Goal: Transaction & Acquisition: Purchase product/service

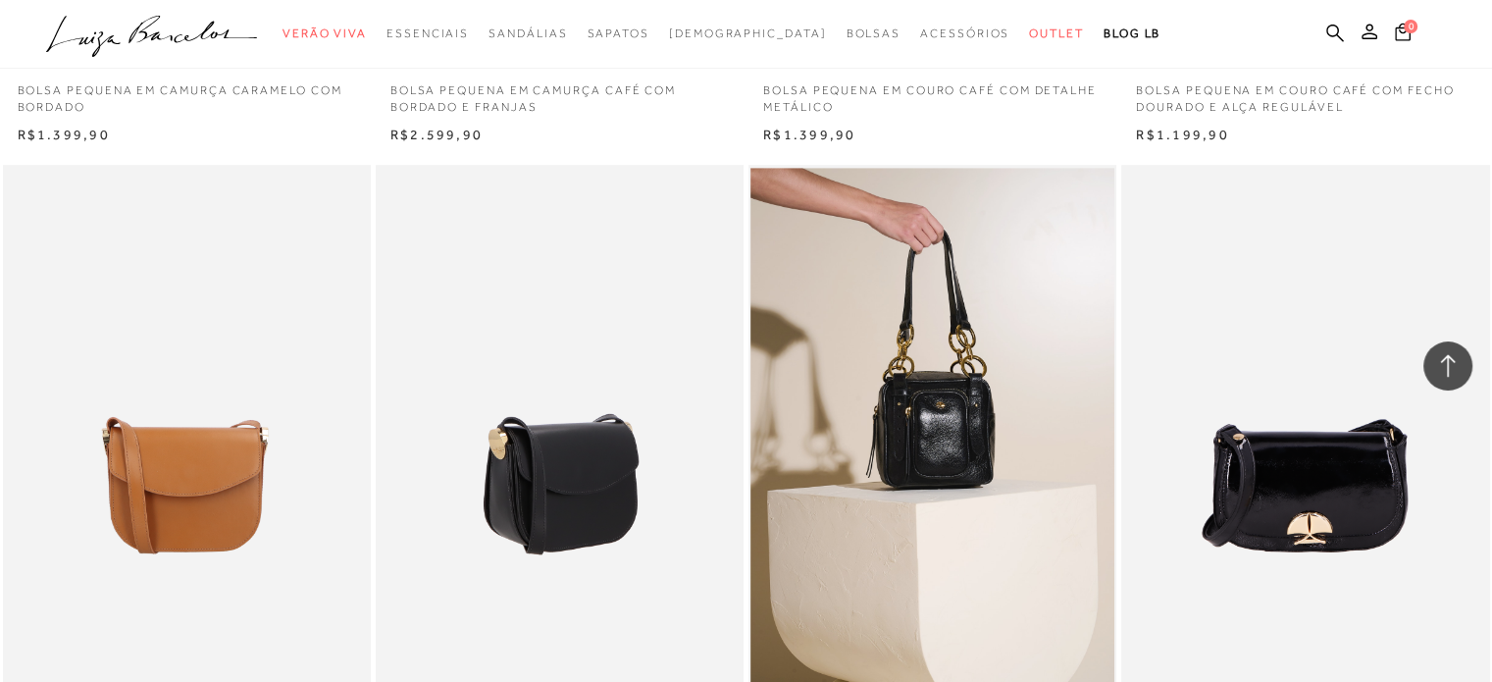
scroll to position [1570, 0]
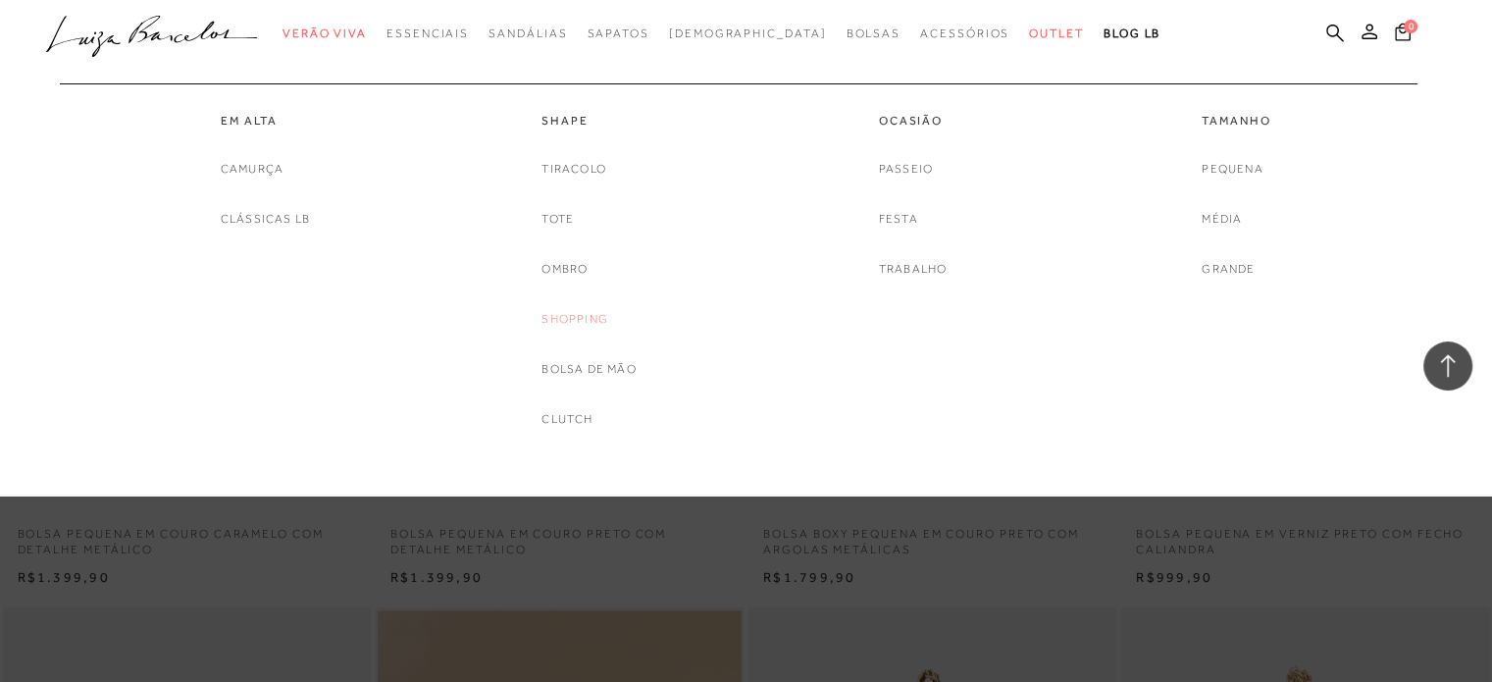
click at [595, 323] on link "Shopping" at bounding box center [575, 319] width 67 height 21
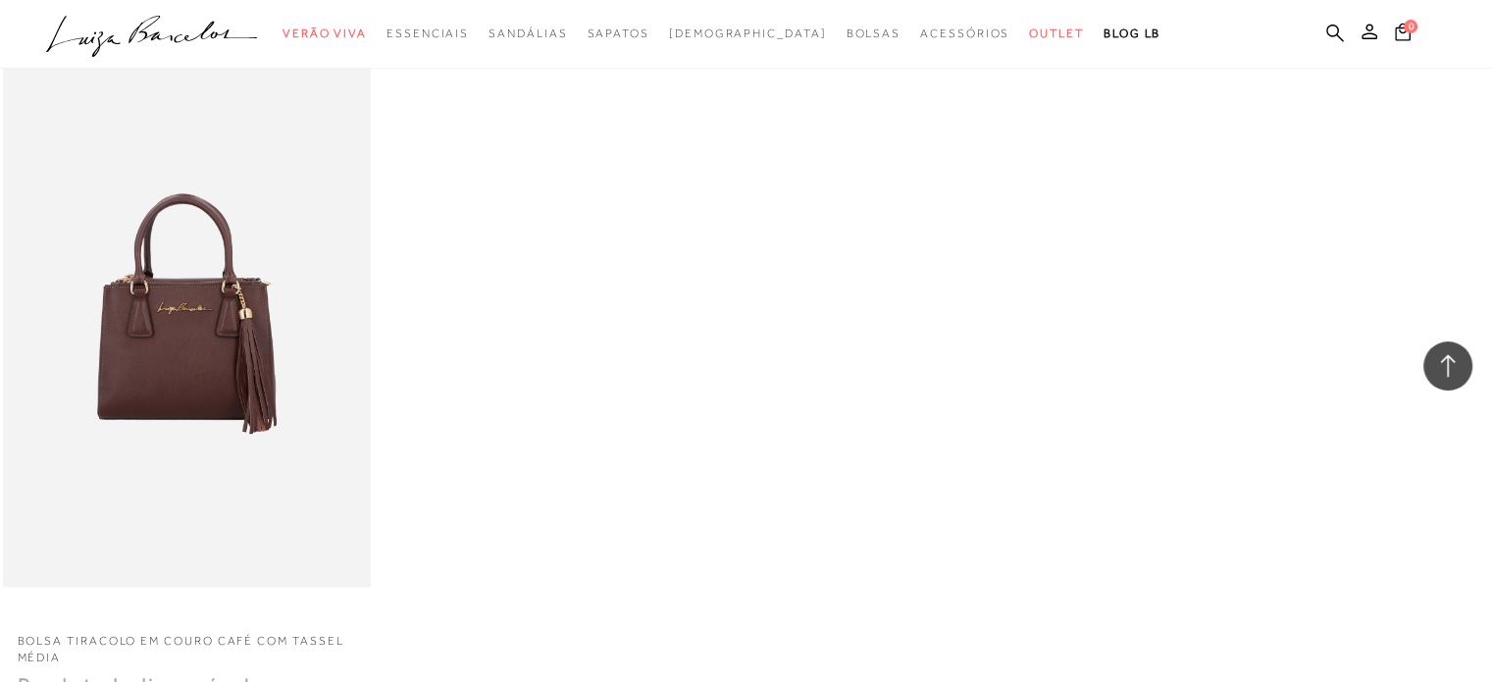
scroll to position [2158, 0]
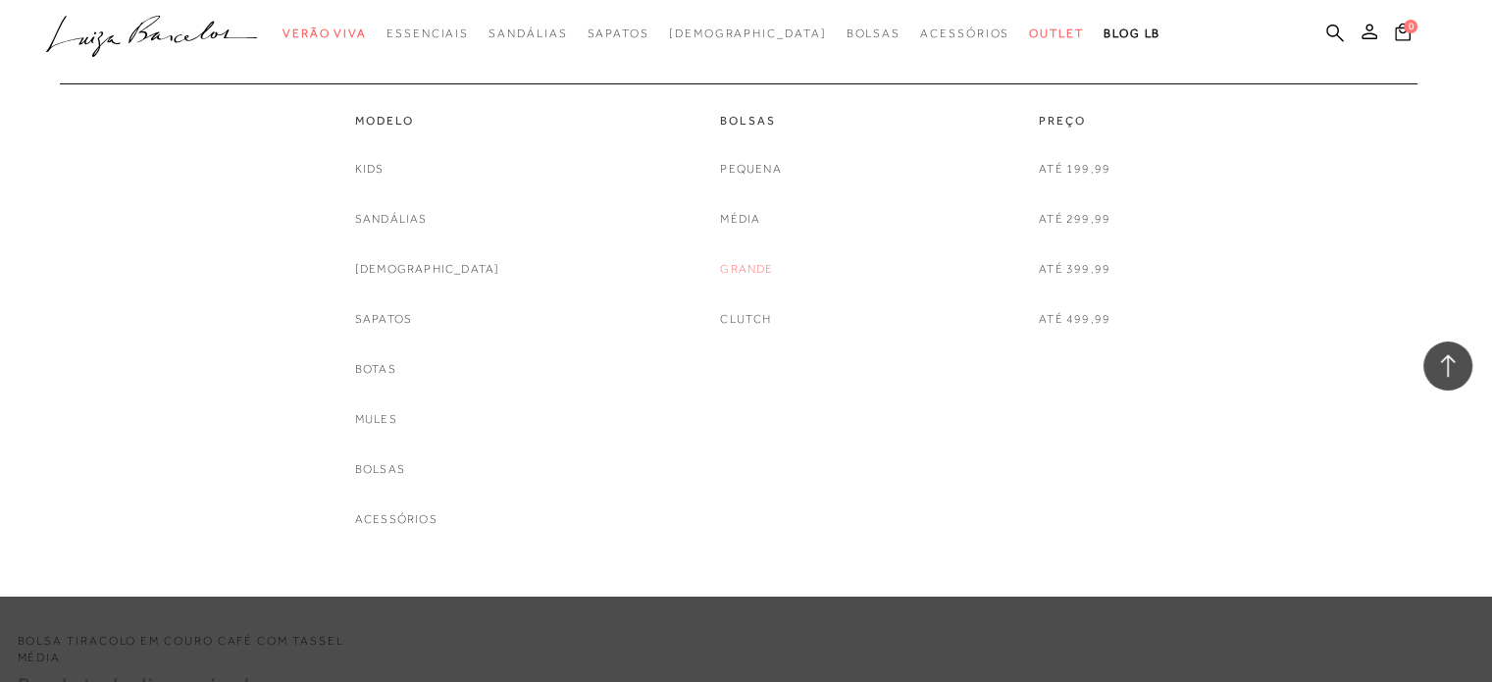
click at [751, 274] on link "Grande" at bounding box center [746, 269] width 53 height 21
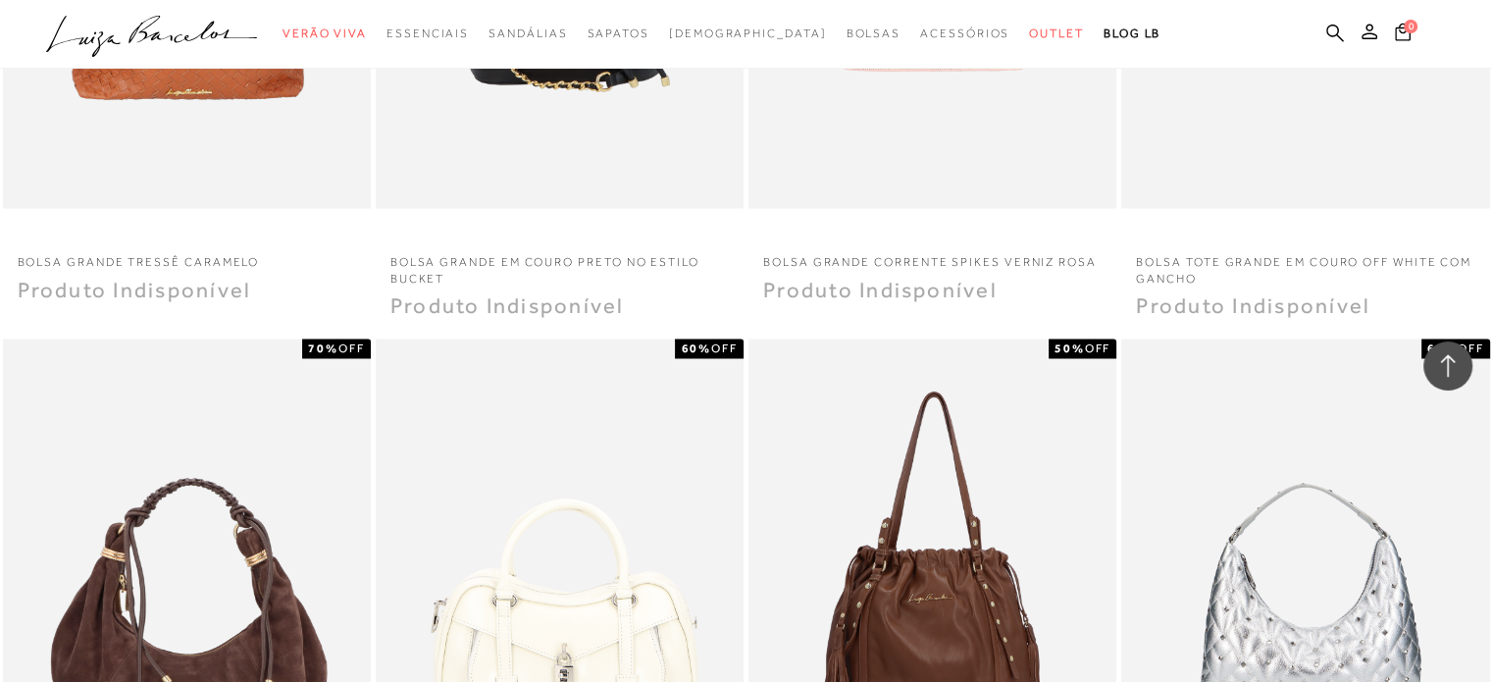
scroll to position [3237, 0]
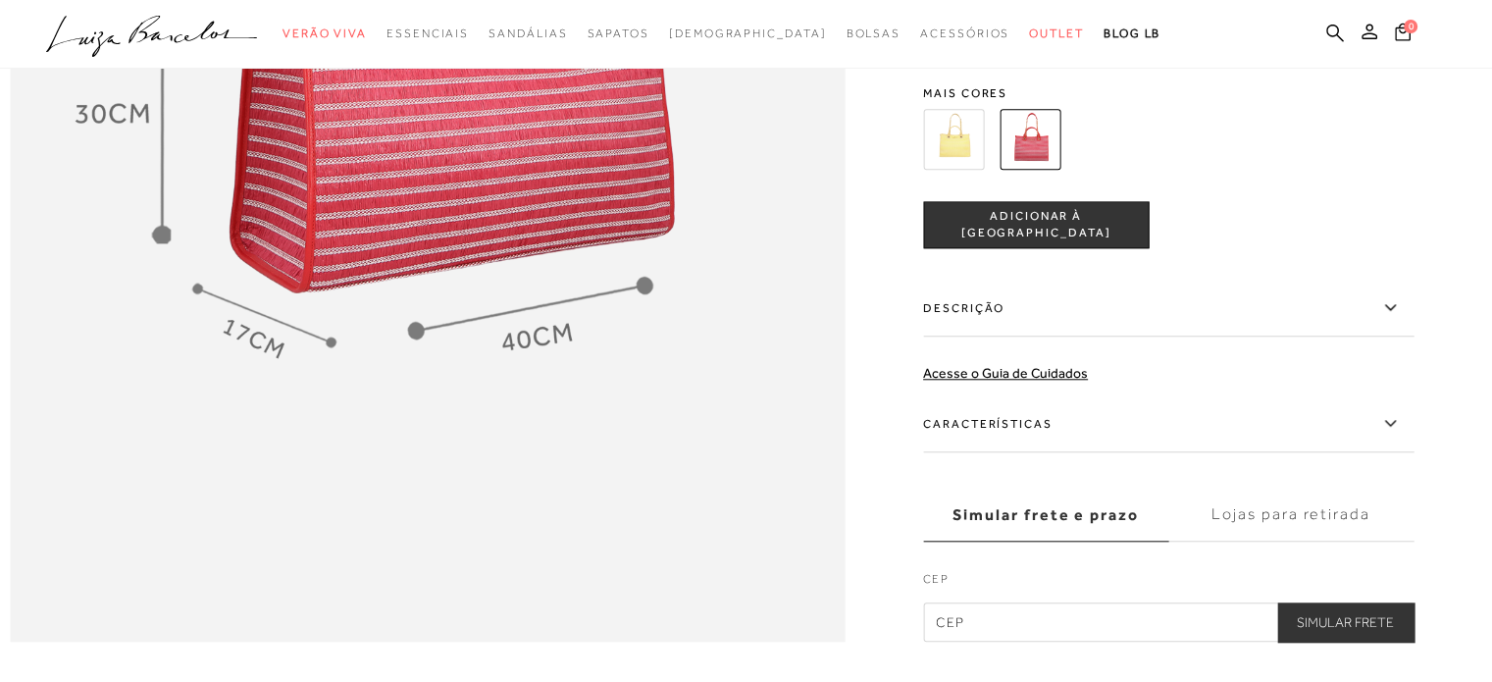
scroll to position [1668, 0]
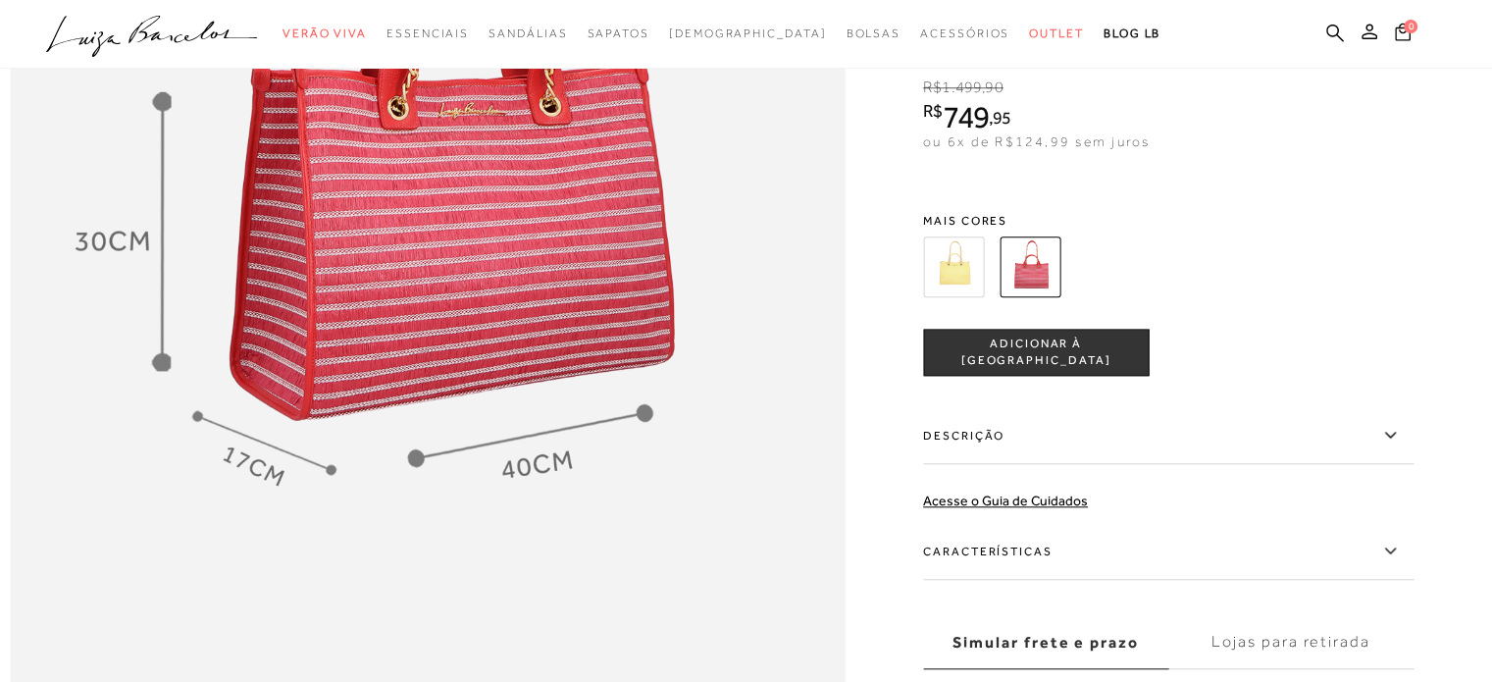
click at [977, 297] on img at bounding box center [953, 266] width 61 height 61
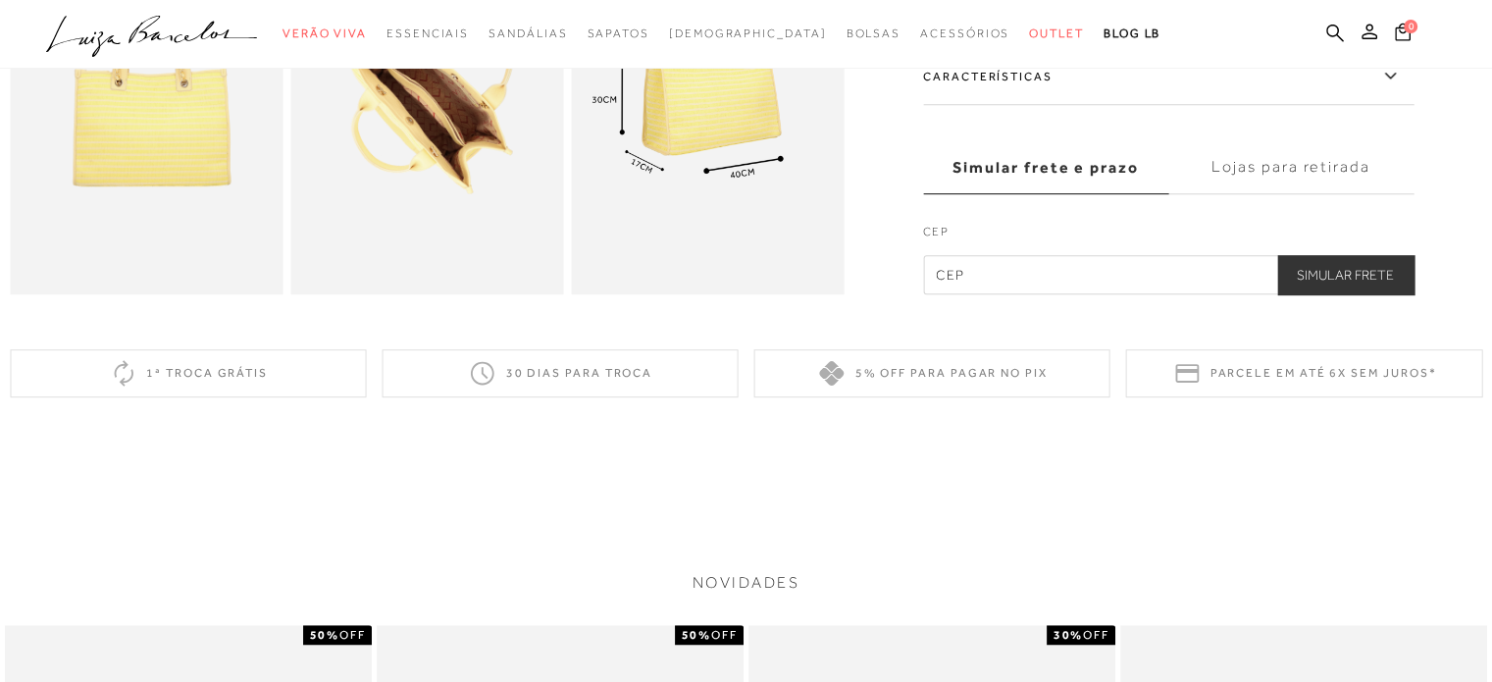
scroll to position [294, 0]
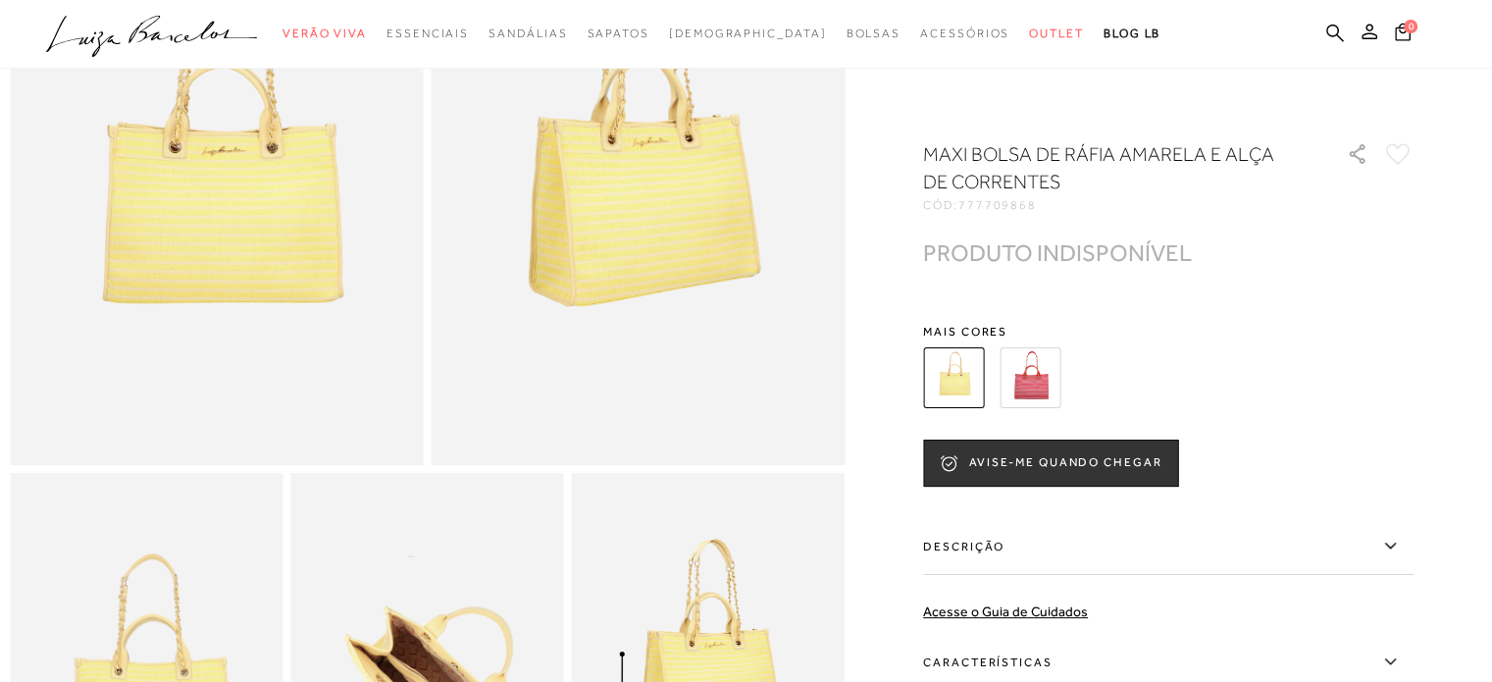
click at [1043, 374] on img at bounding box center [1030, 377] width 61 height 61
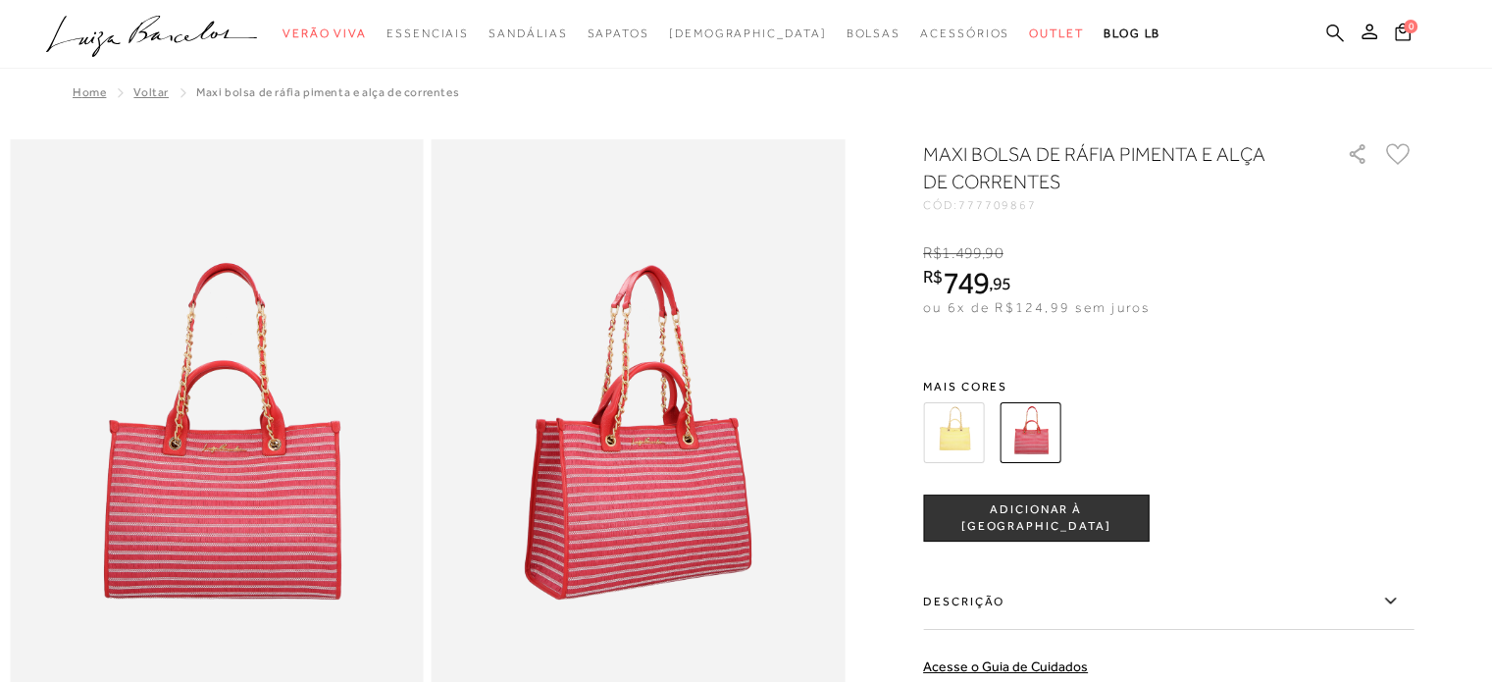
click at [1335, 34] on icon at bounding box center [1335, 33] width 18 height 18
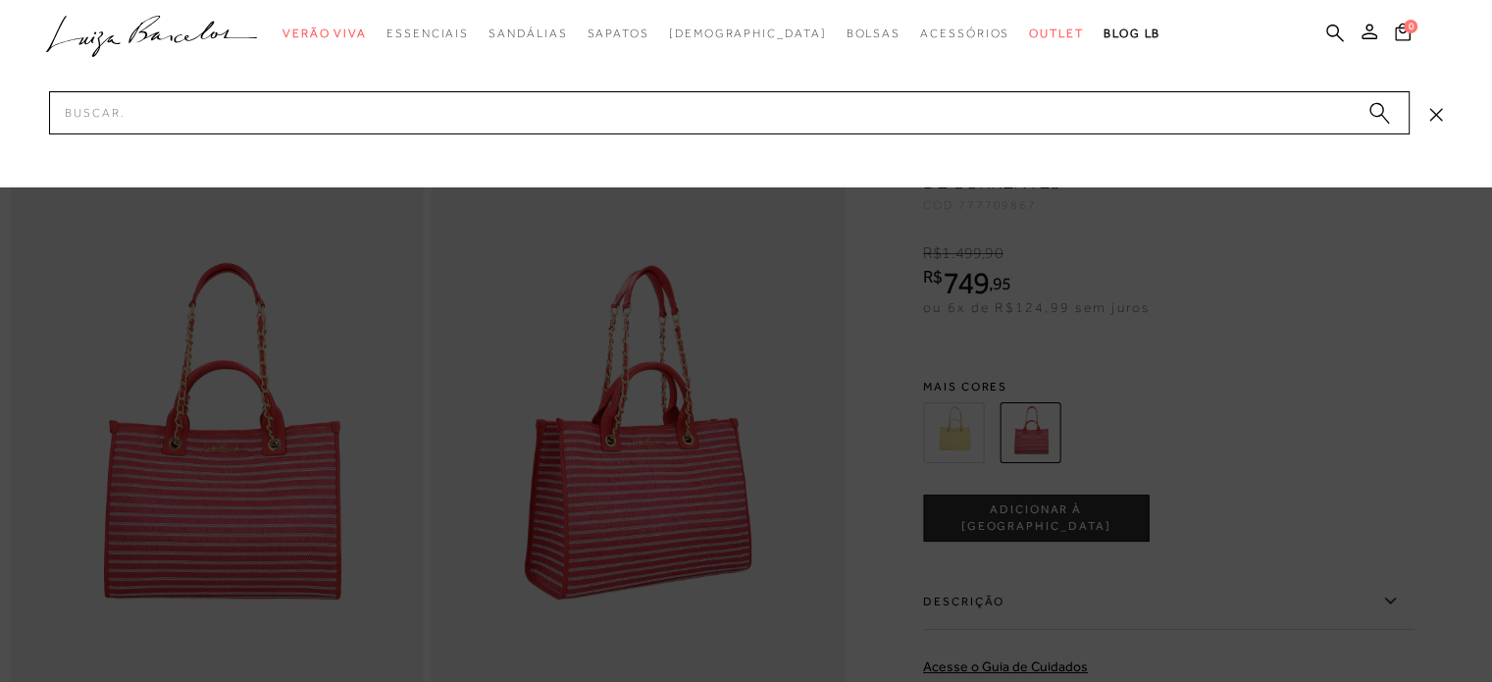
click at [826, 543] on div at bounding box center [746, 341] width 1492 height 682
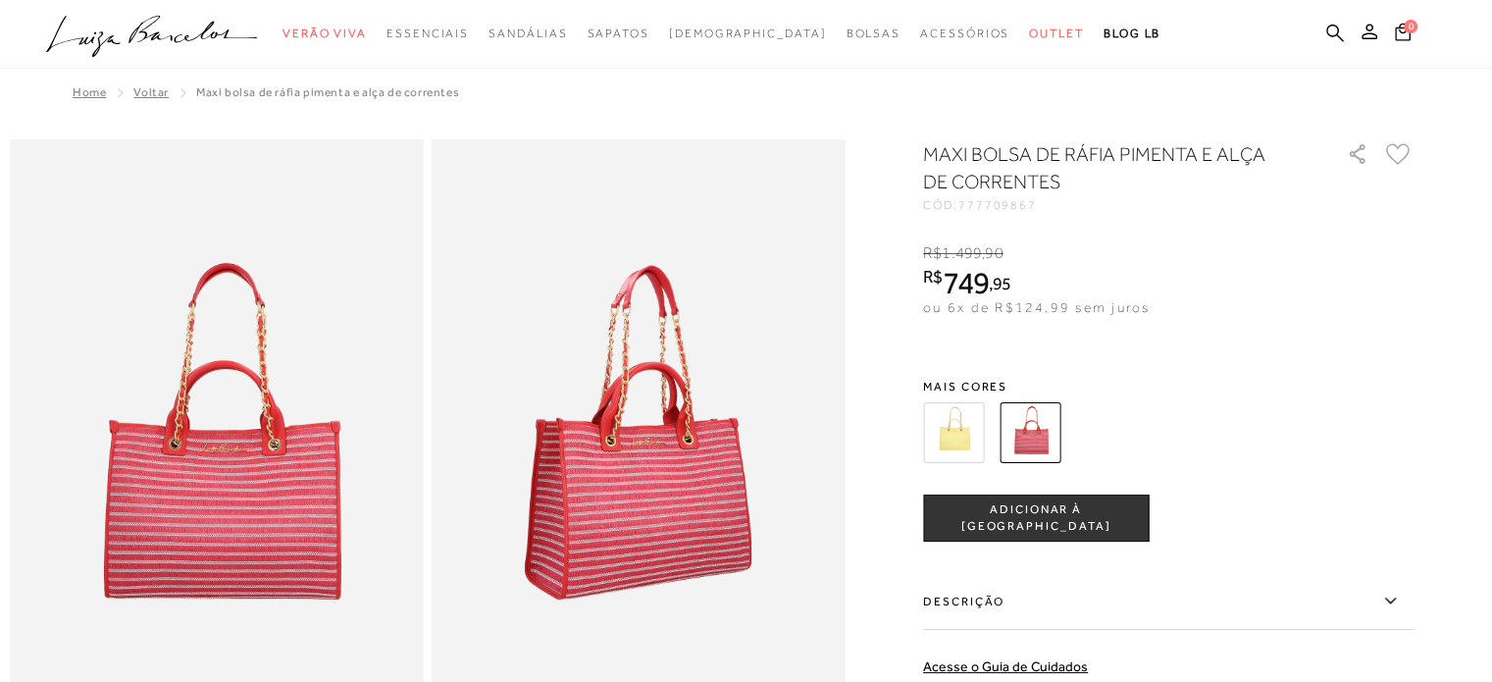
click at [654, 486] on img at bounding box center [639, 449] width 414 height 620
drag, startPoint x: 1346, startPoint y: 32, endPoint x: 1329, endPoint y: 33, distance: 16.7
click at [1345, 32] on ul ".a{fill-rule:evenodd;} Verão Viva Em alta Favoritos das Influenciadoras Apostas…" at bounding box center [731, 34] width 1371 height 36
click at [1329, 33] on icon at bounding box center [1335, 33] width 18 height 18
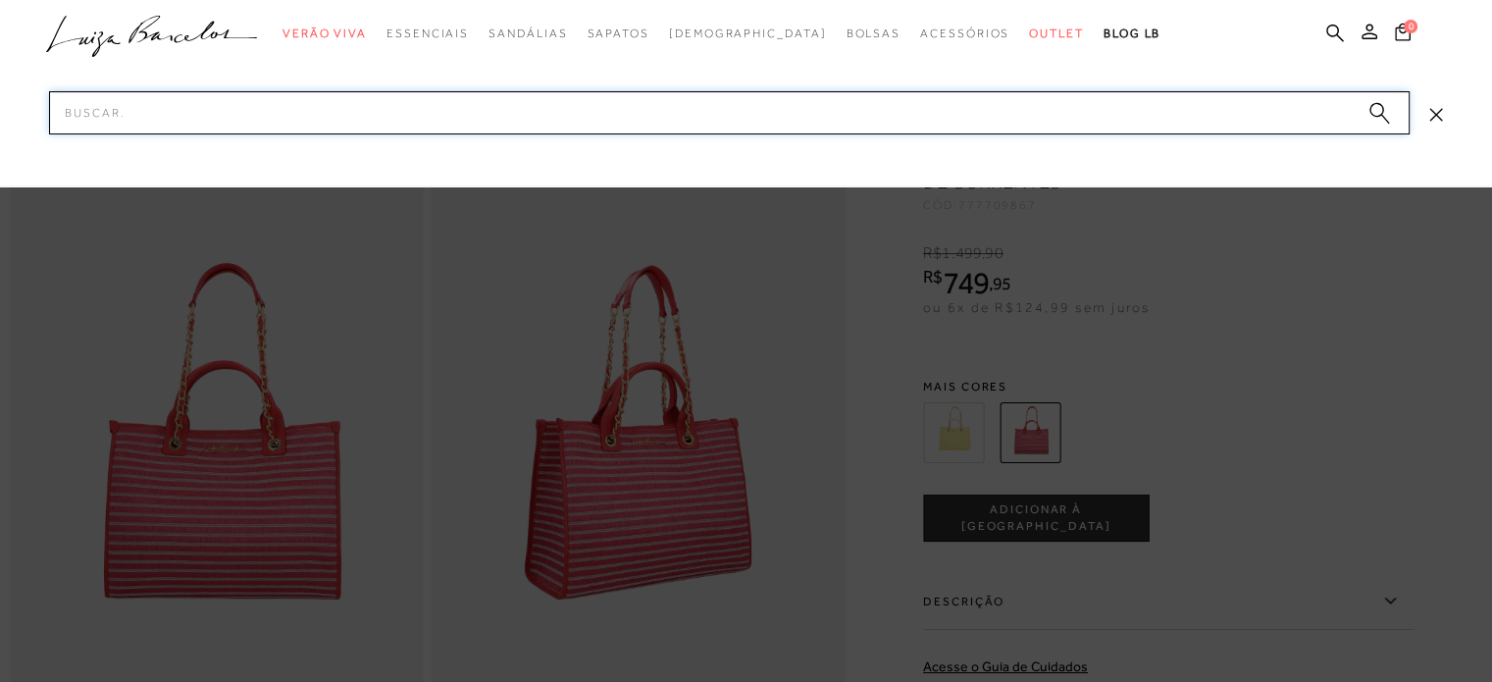
type input "A"
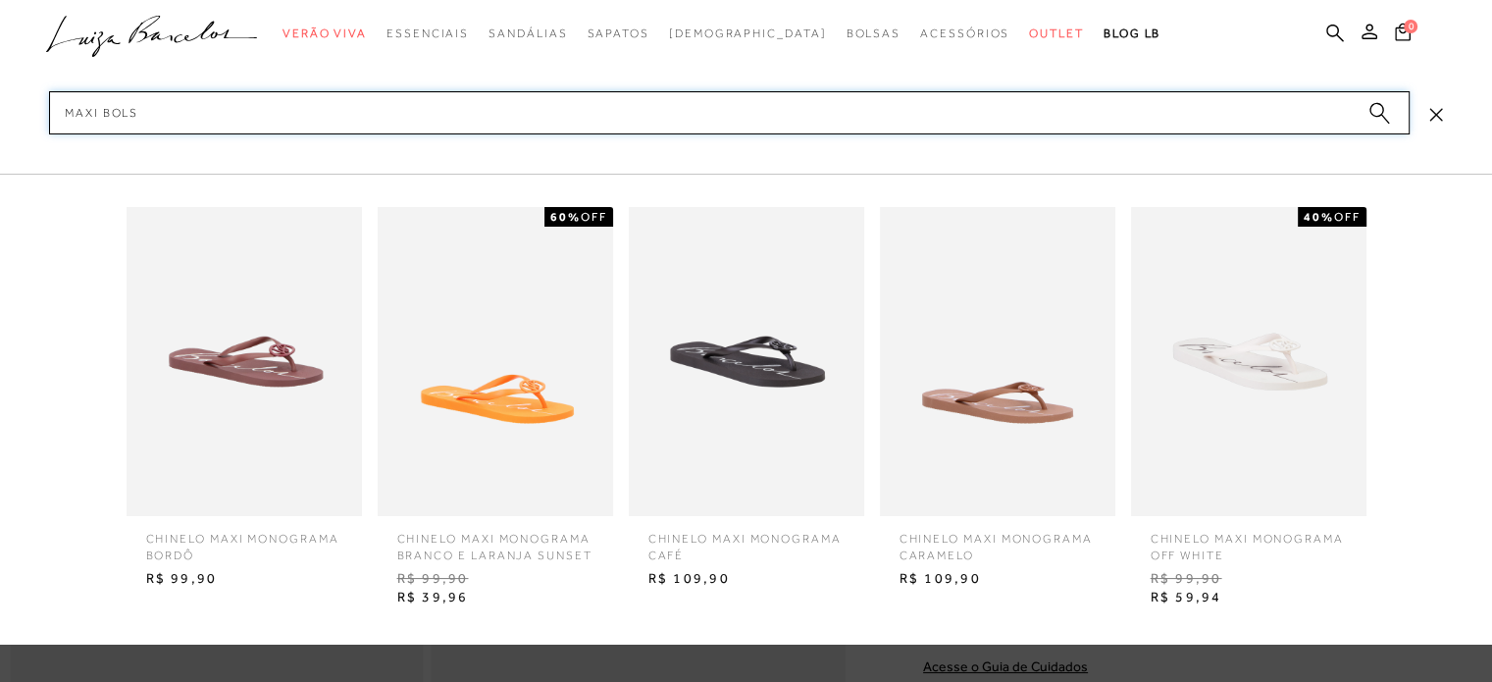
type input "MAXI BOLSA"
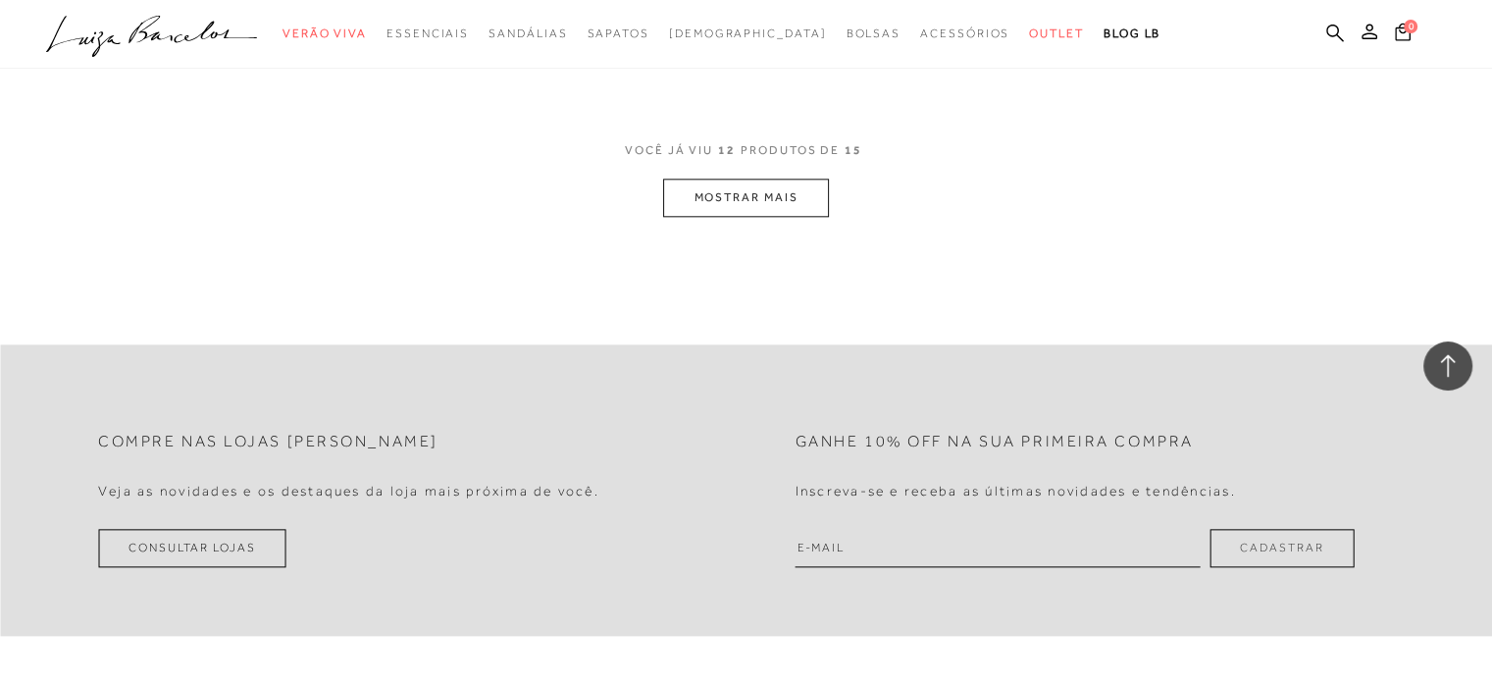
scroll to position [2256, 0]
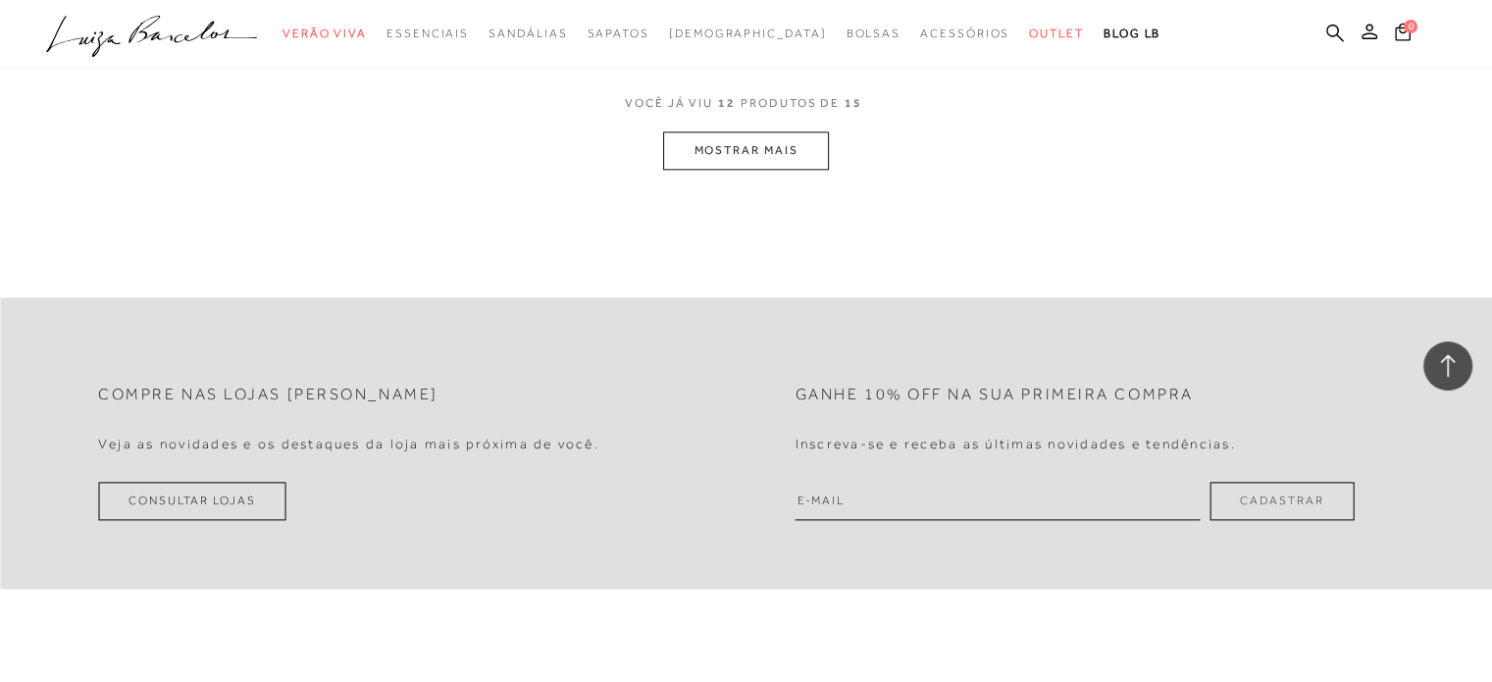
click at [705, 152] on button "MOSTRAR MAIS" at bounding box center [745, 150] width 165 height 38
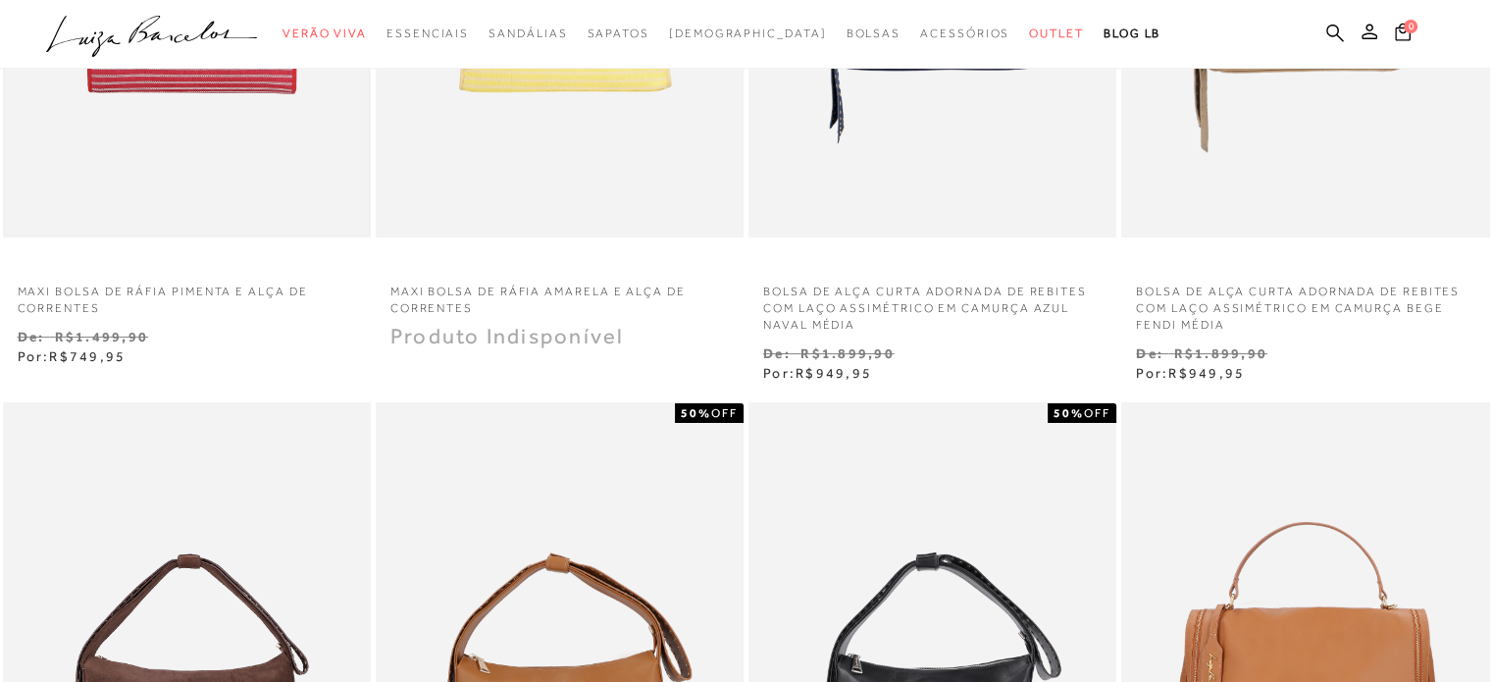
scroll to position [0, 0]
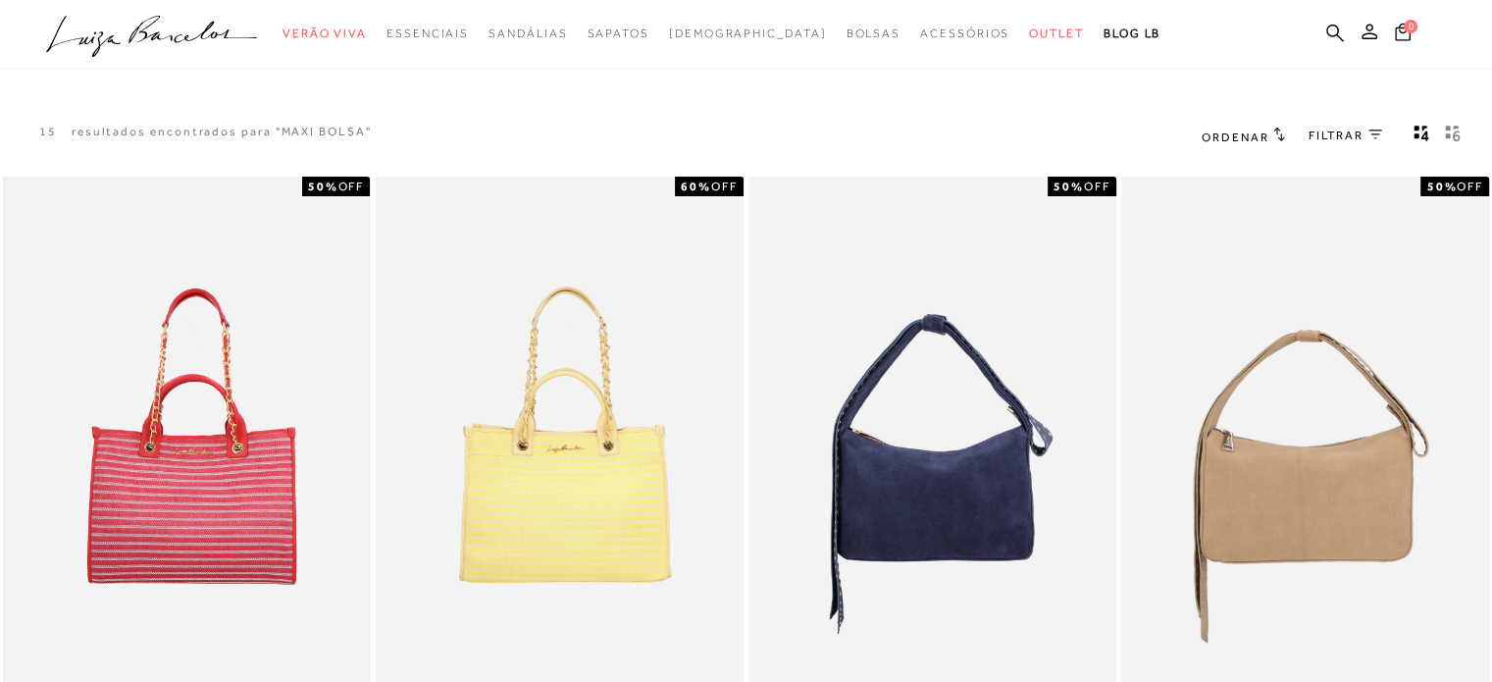
click at [233, 331] on img at bounding box center [187, 453] width 364 height 546
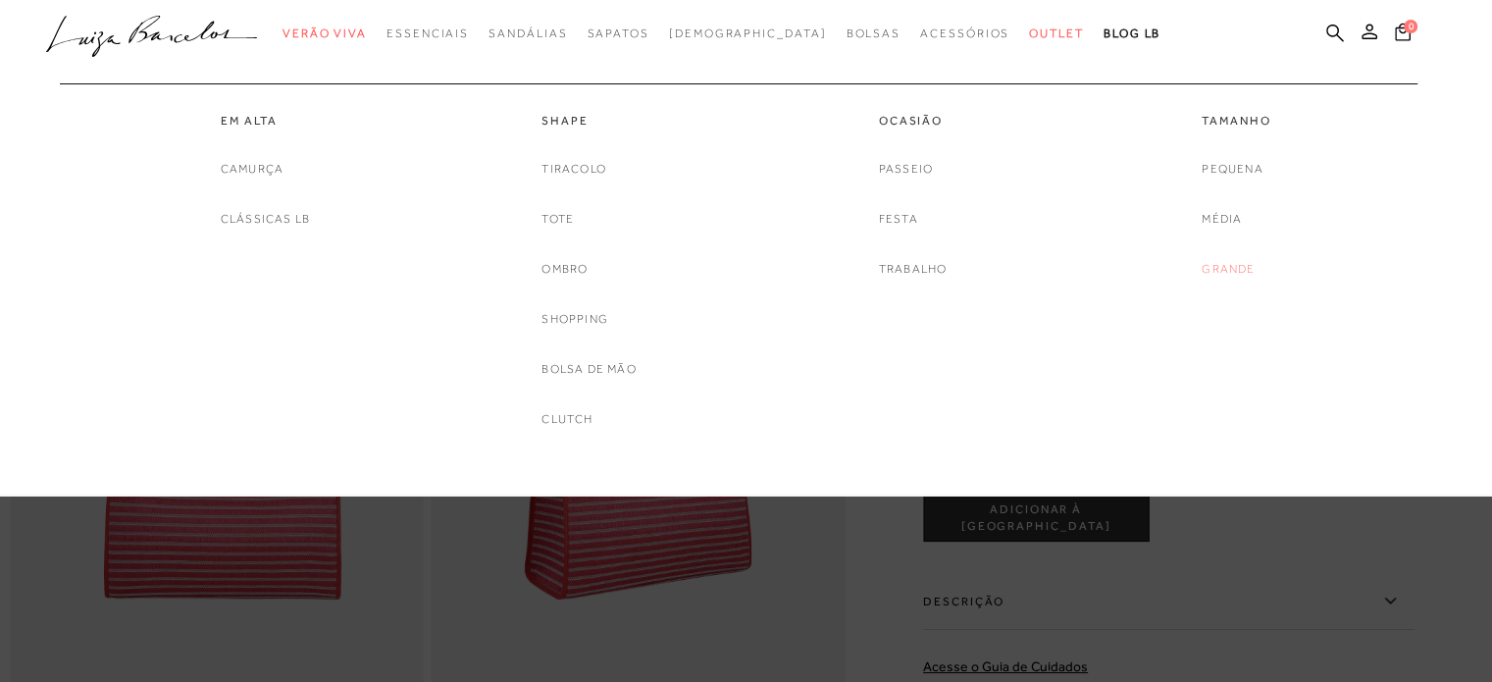
click at [1234, 268] on link "Grande" at bounding box center [1228, 269] width 53 height 21
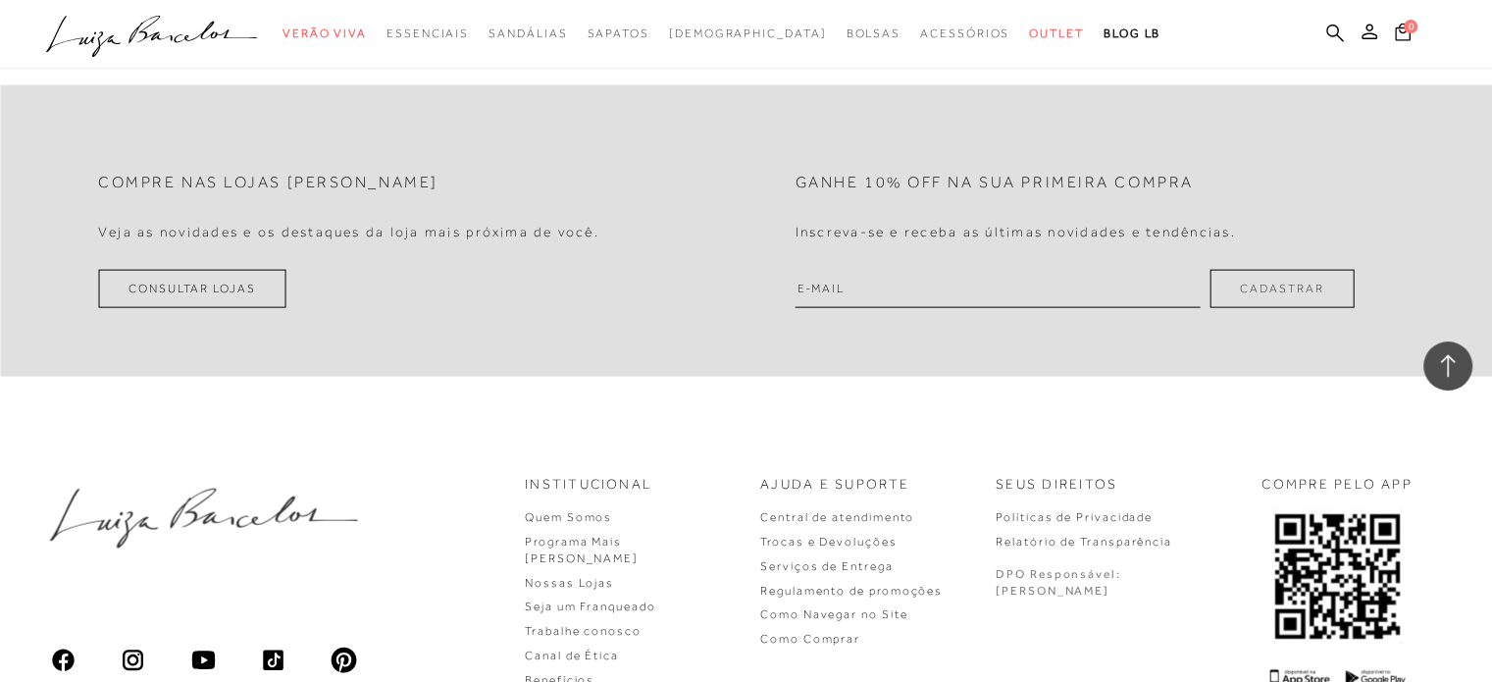
scroll to position [4317, 0]
